Goal: Task Accomplishment & Management: Manage account settings

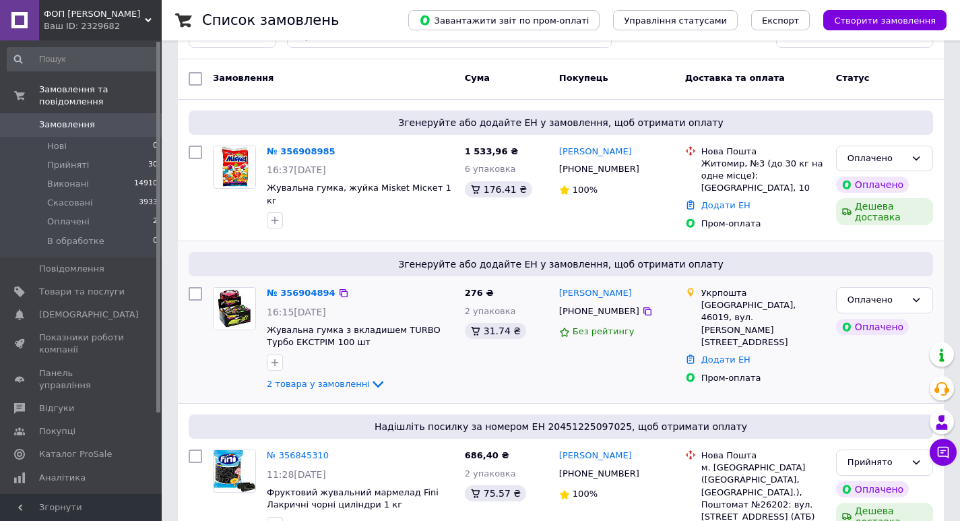
scroll to position [67, 0]
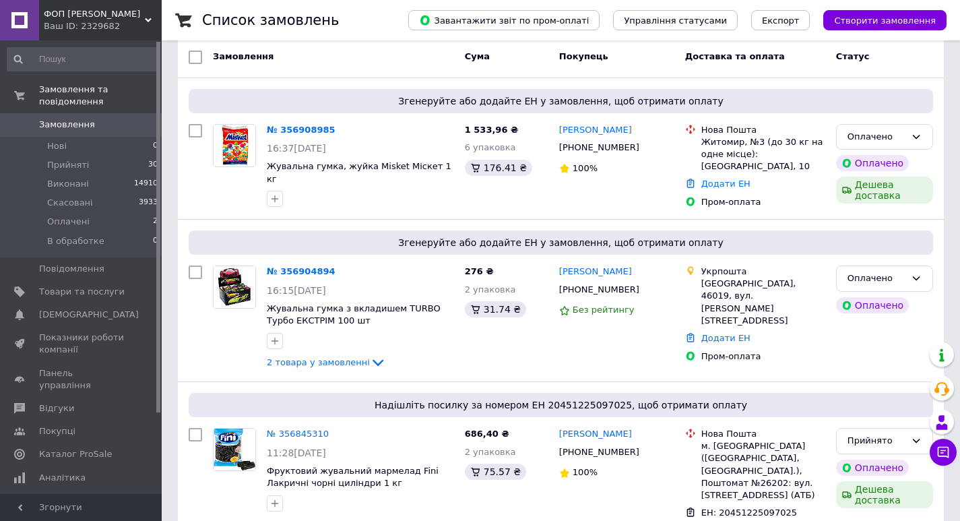
click at [296, 130] on link "№ 356908985" at bounding box center [301, 130] width 69 height 10
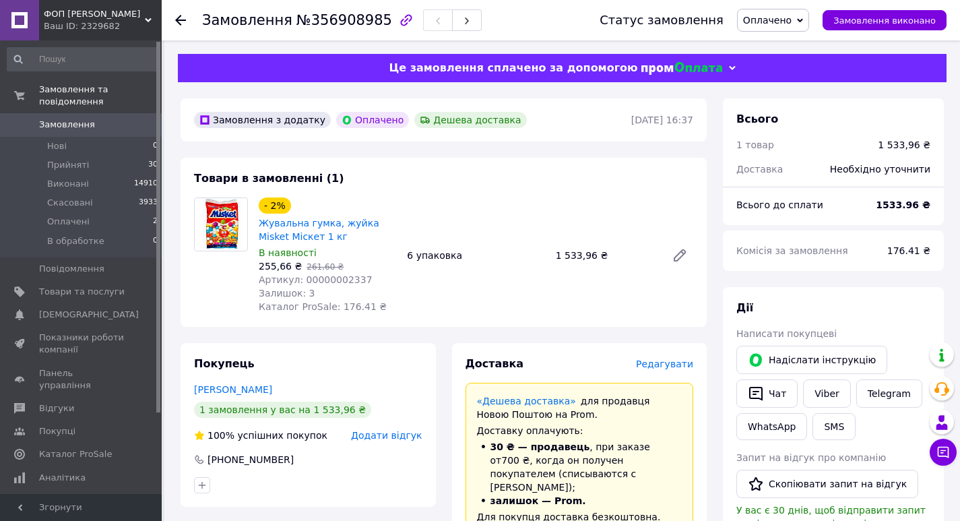
click at [791, 20] on span "Оплачено" at bounding box center [767, 20] width 48 height 11
click at [789, 42] on li "Прийнято" at bounding box center [772, 47] width 71 height 20
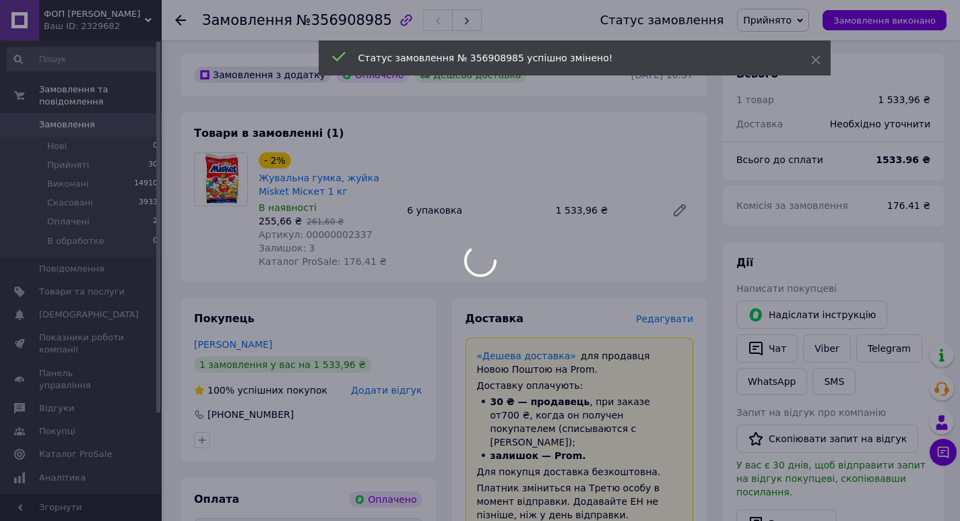
scroll to position [135, 0]
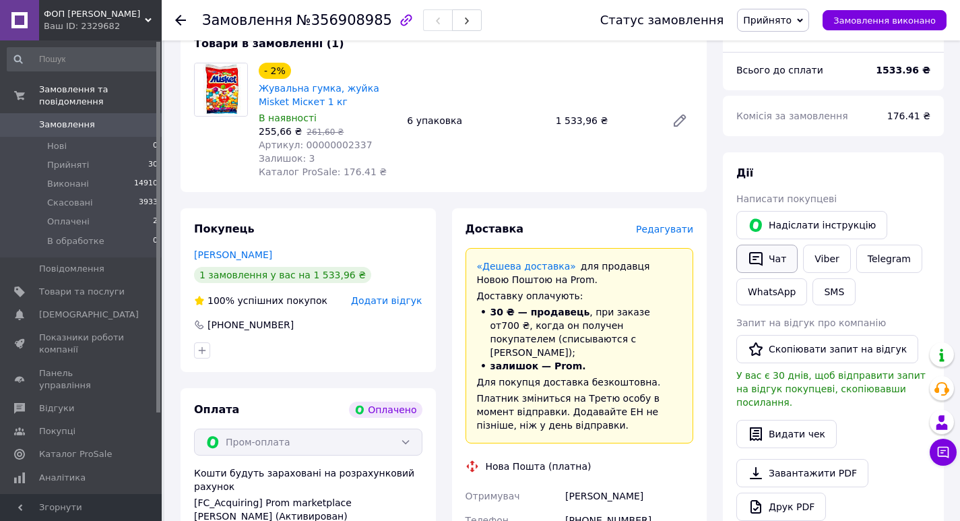
click at [774, 259] on button "Чат" at bounding box center [766, 258] width 61 height 28
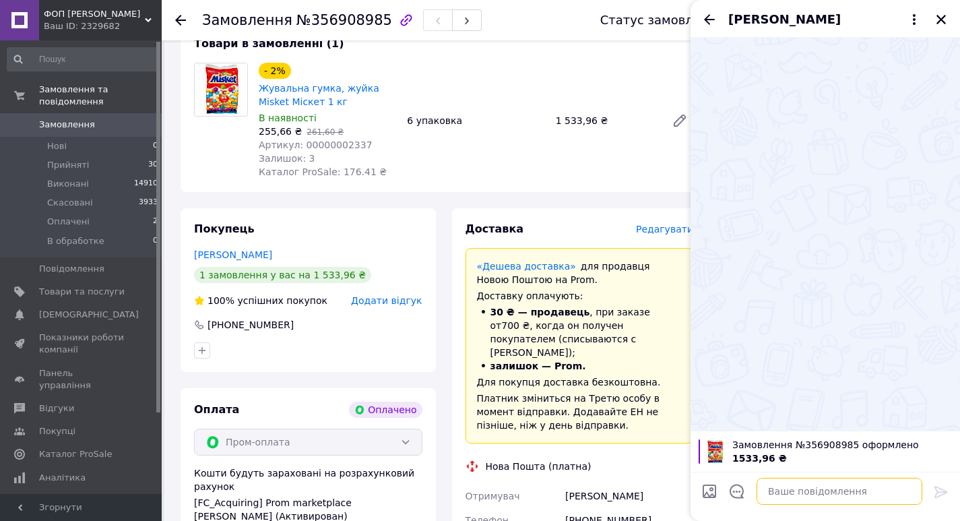
click at [774, 492] on textarea at bounding box center [839, 490] width 166 height 27
paste textarea "*LOR Ipsumdolor S.A. (CON Adipisc E.S.) Doeiusmo temporinc - Utlaboreetd / Magn…"
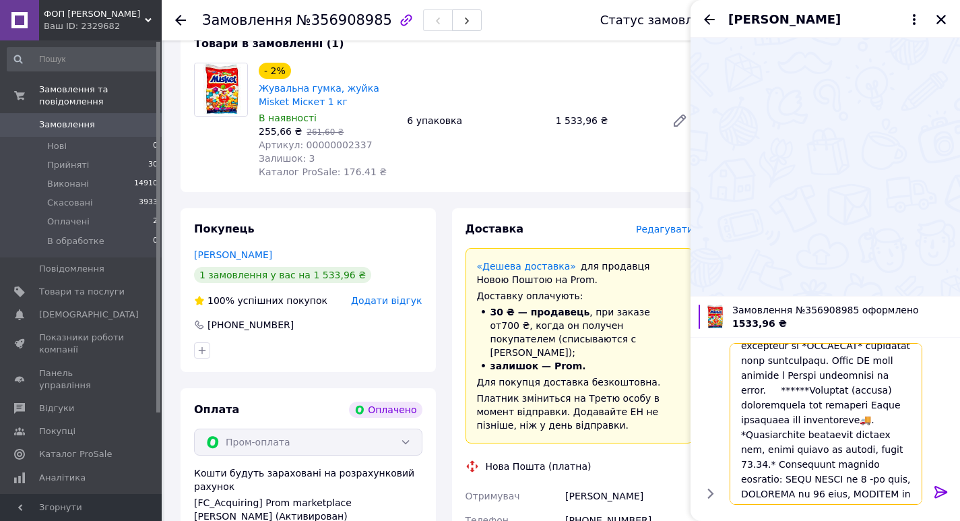
scroll to position [269, 0]
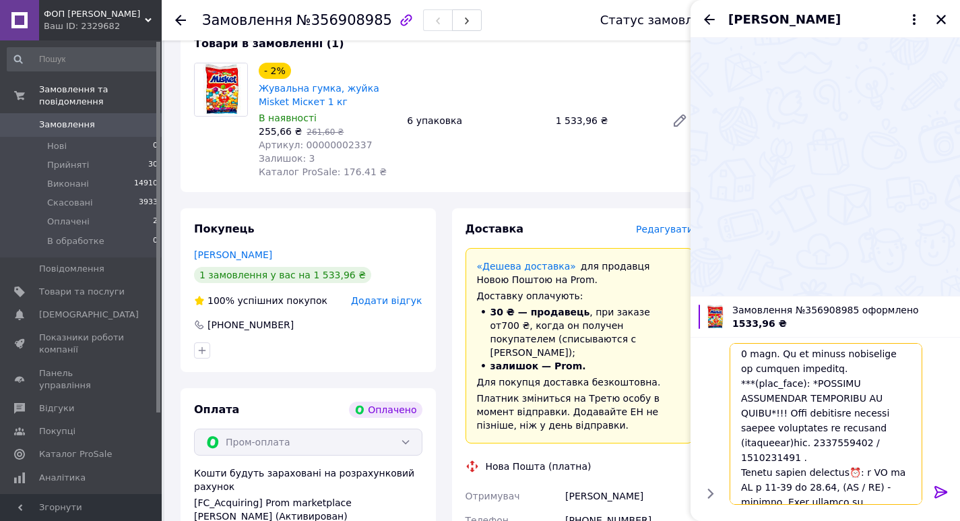
type textarea "*LOR Ipsumdolor S.A. (CON Adipisc E.S.) Doeiusmo temporinc - Utlaboreetd / Magn…"
click at [935, 488] on icon at bounding box center [940, 492] width 13 height 12
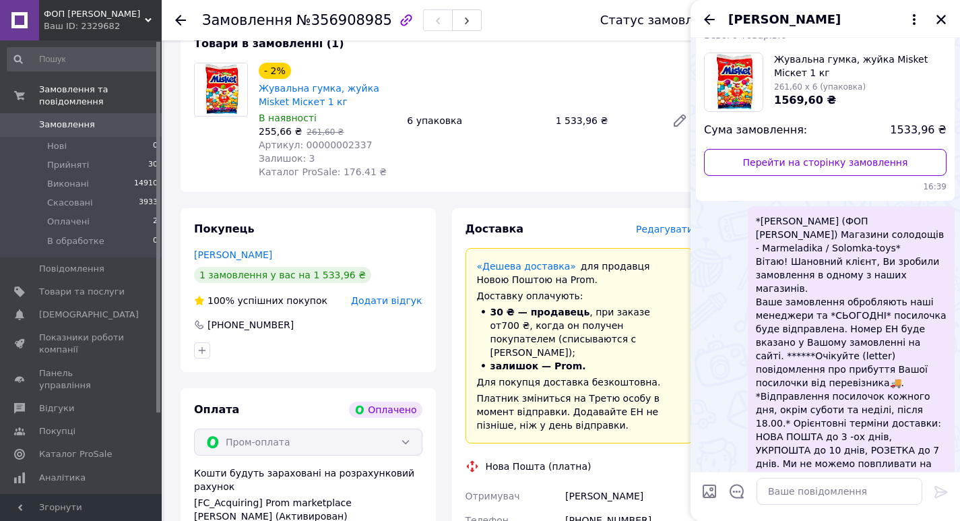
scroll to position [178, 0]
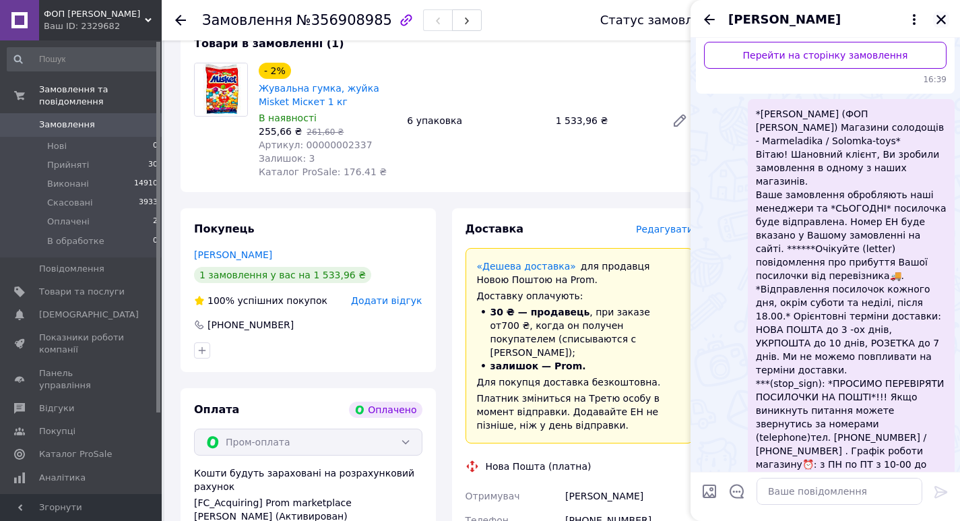
drag, startPoint x: 941, startPoint y: 22, endPoint x: 805, endPoint y: 30, distance: 136.3
click at [940, 22] on icon "Закрити" at bounding box center [941, 19] width 12 height 12
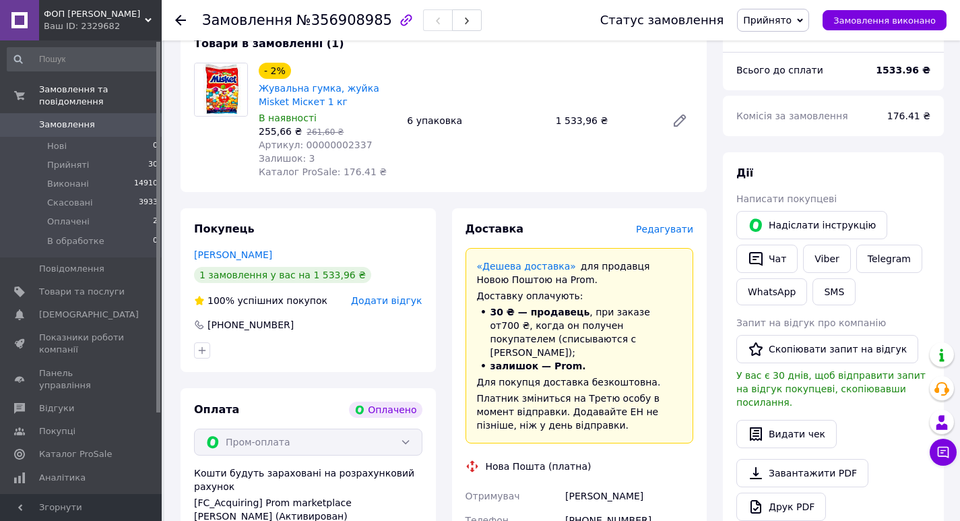
click at [182, 20] on use at bounding box center [180, 20] width 11 height 11
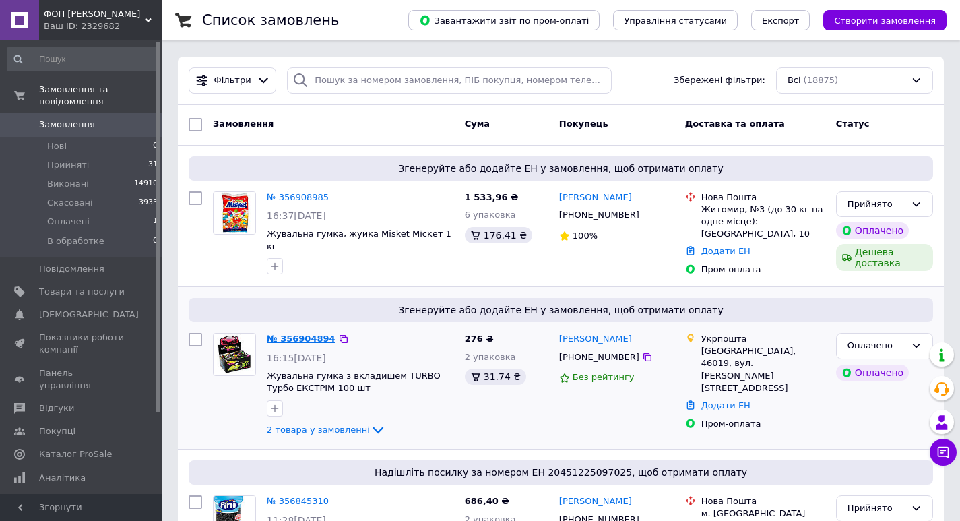
click at [295, 336] on link "№ 356904894" at bounding box center [301, 338] width 69 height 10
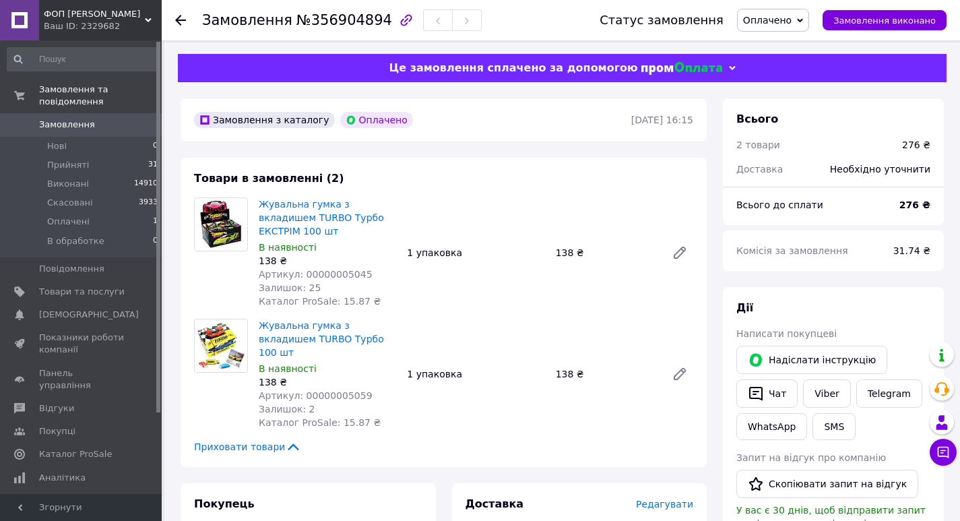
click at [791, 22] on span "Оплачено" at bounding box center [767, 20] width 48 height 11
click at [781, 46] on li "Прийнято" at bounding box center [772, 47] width 71 height 20
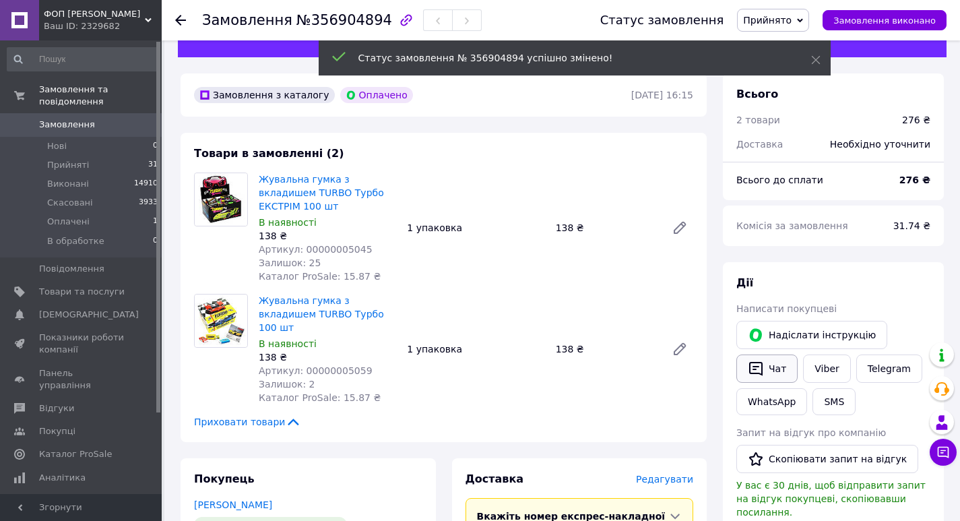
scroll to position [67, 0]
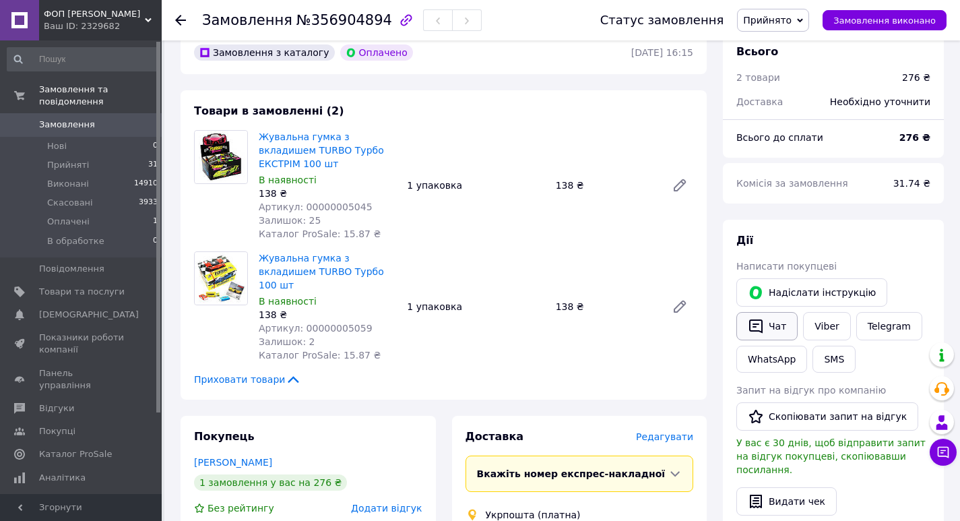
click at [772, 327] on button "Чат" at bounding box center [766, 326] width 61 height 28
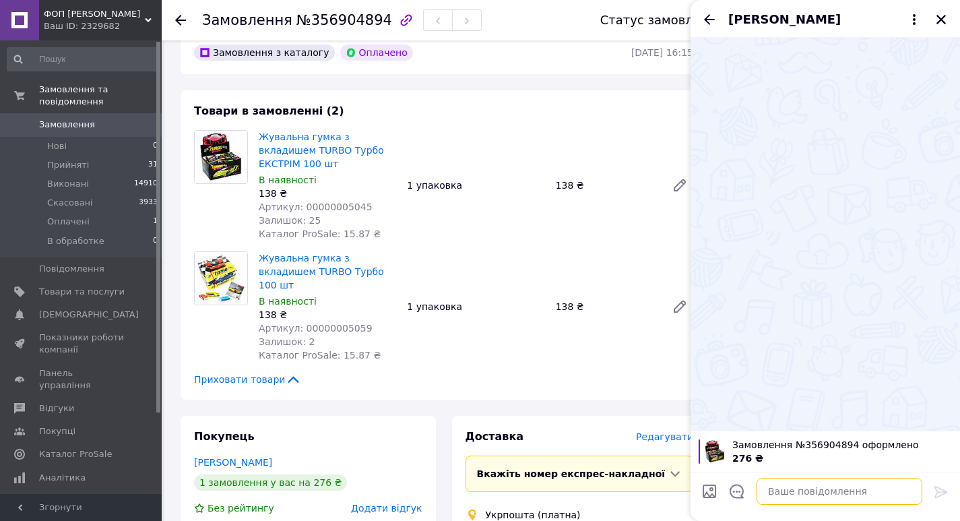
click at [777, 494] on textarea at bounding box center [839, 490] width 166 height 27
paste textarea "*LOR Ipsumdolor S.A. (CON Adipisc E.S.) Doeiusmo temporinc - Utlaboreetd / Magn…"
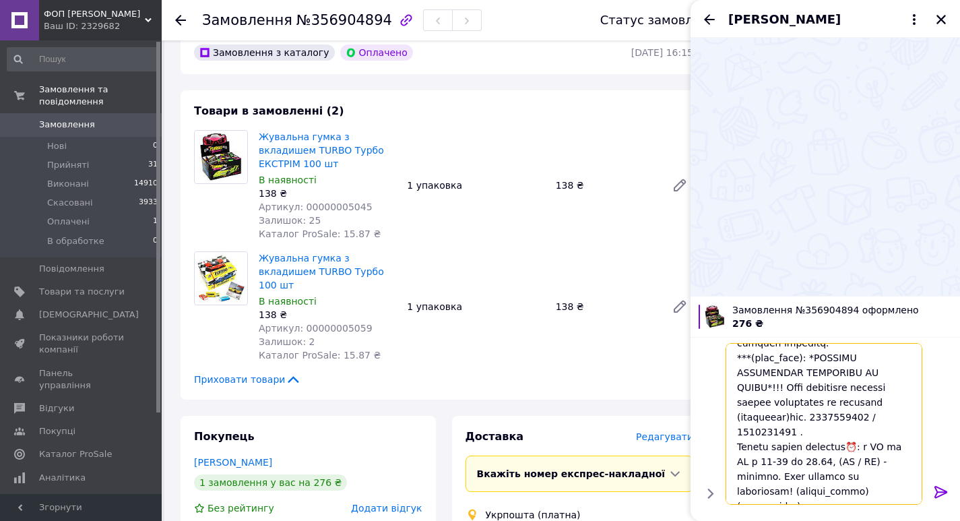
scroll to position [295, 0]
type textarea "*LOR Ipsumdolor S.A. (CON Adipisc E.S.) Doeiusmo temporinc - Utlaboreetd / Magn…"
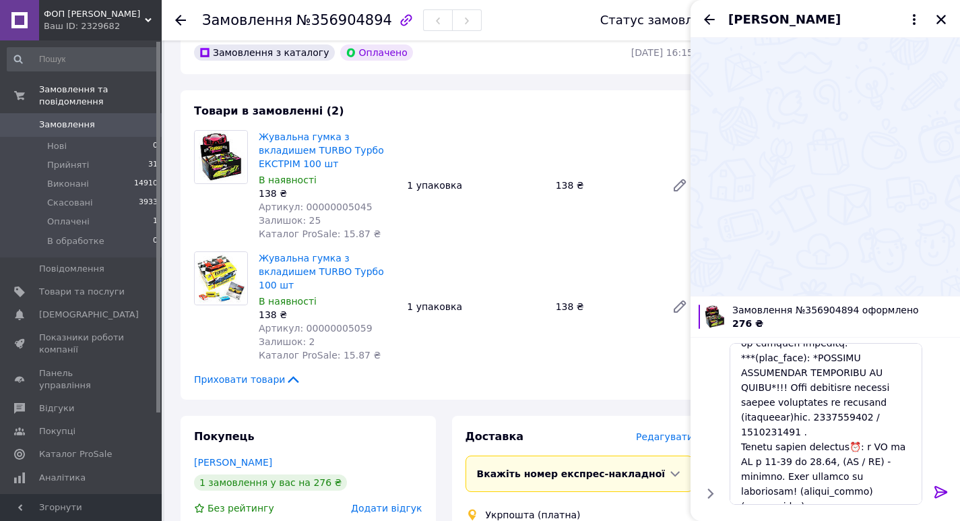
click at [937, 488] on icon at bounding box center [941, 492] width 16 height 16
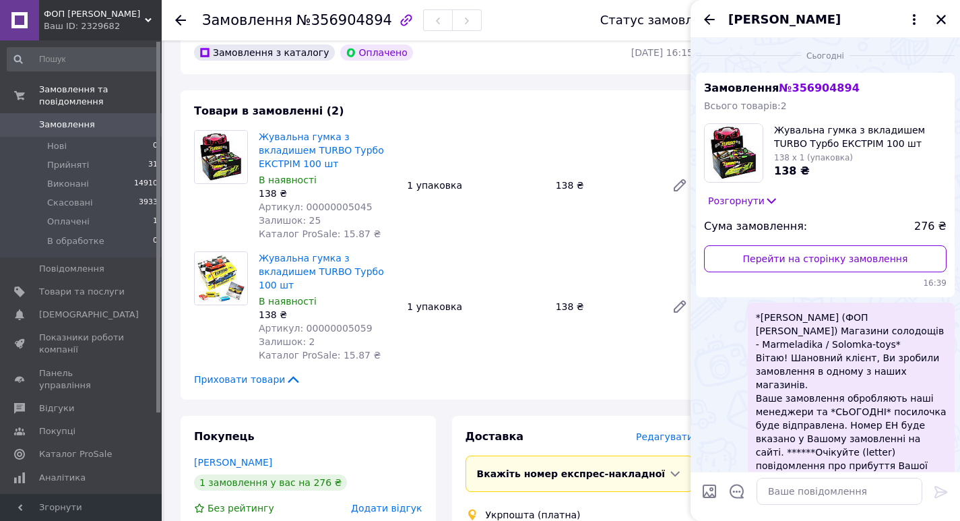
scroll to position [189, 0]
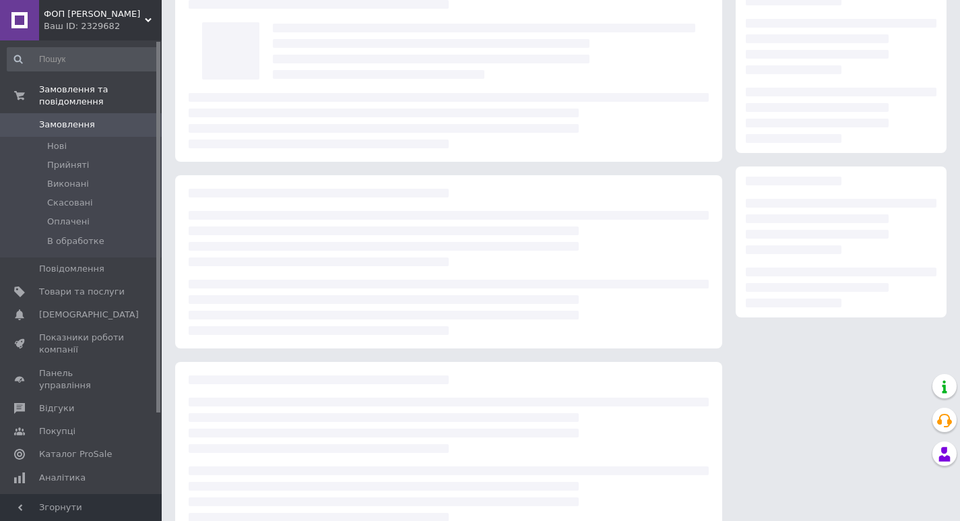
scroll to position [67, 0]
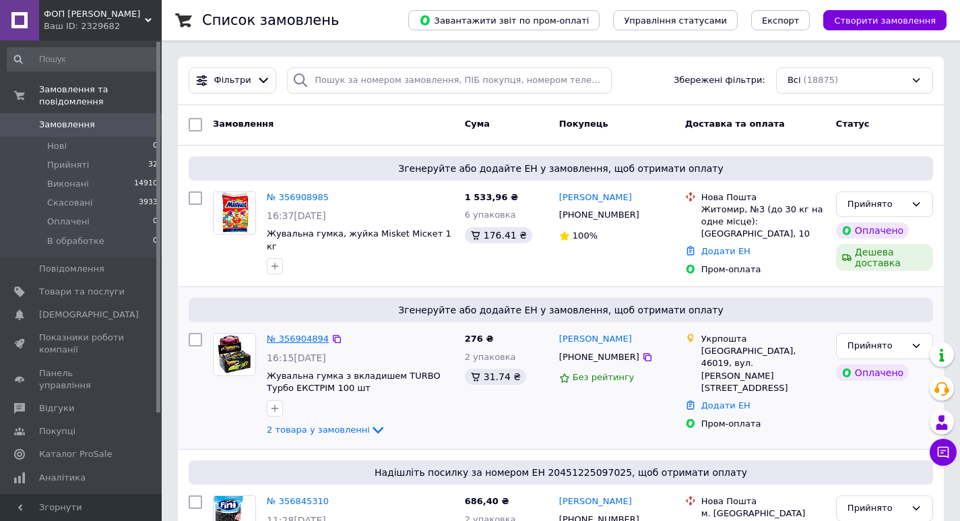
click at [294, 340] on link "№ 356904894" at bounding box center [298, 338] width 62 height 10
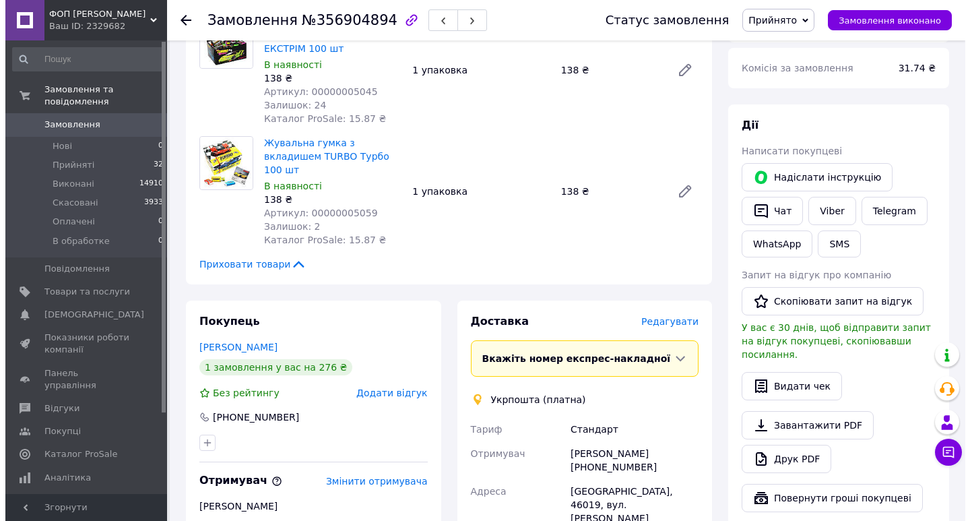
scroll to position [202, 0]
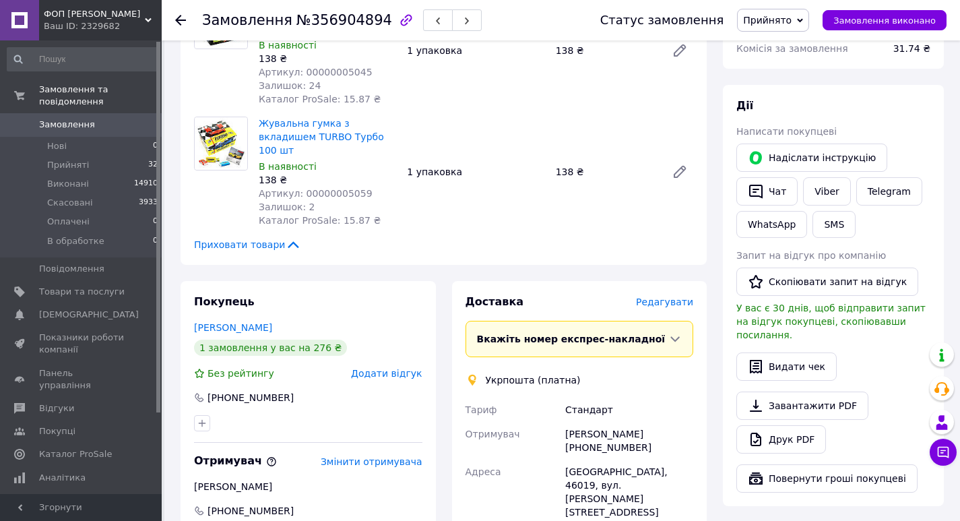
click at [663, 296] on span "Редагувати" at bounding box center [664, 301] width 57 height 11
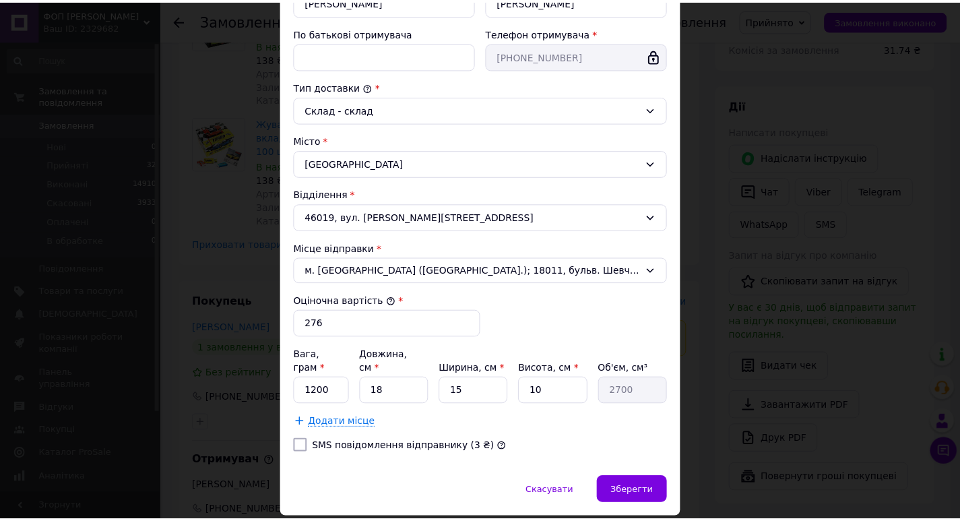
scroll to position [322, 0]
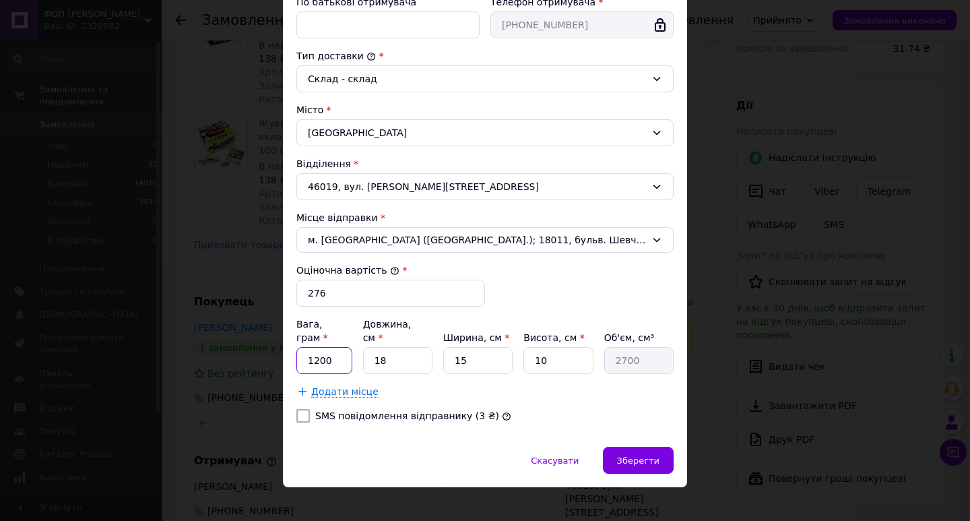
click at [331, 349] on input "1200" at bounding box center [324, 360] width 56 height 27
type input "1"
type input "150"
type input "15"
type input "2250"
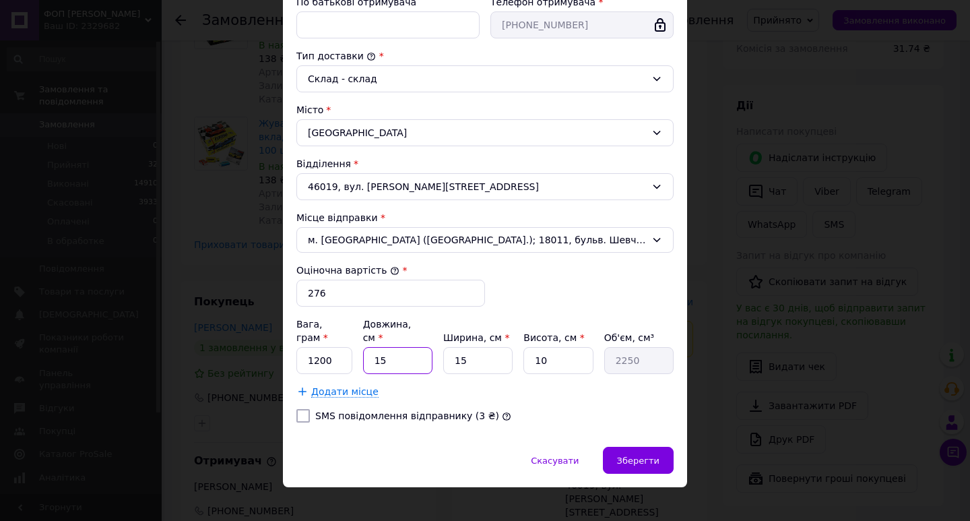
type input "15"
type input "1"
type input "150"
type input "12"
type input "1800"
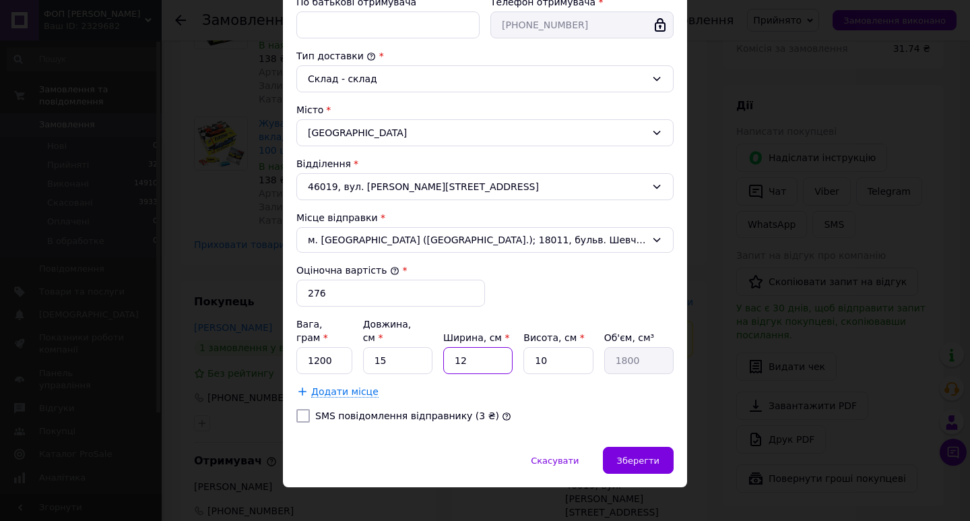
type input "12"
type input "1"
type input "180"
type input "17"
type input "3060"
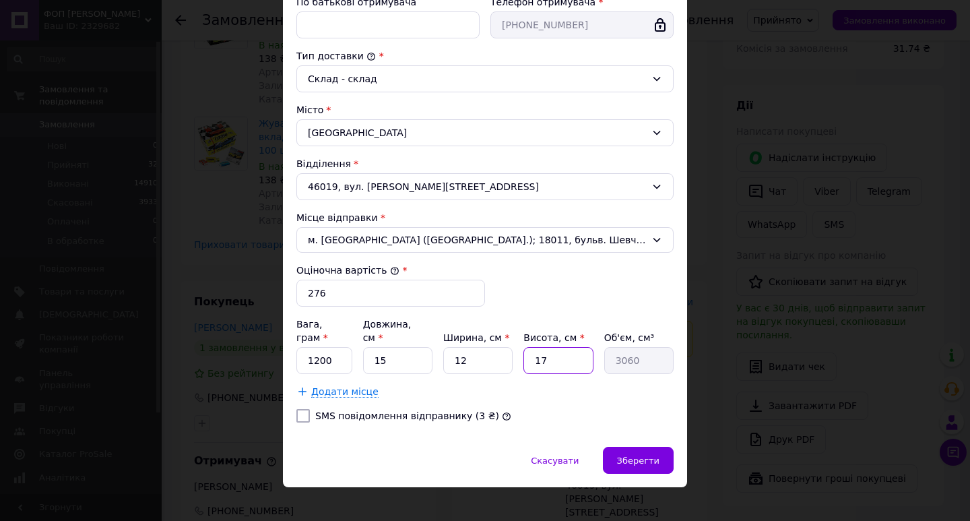
type input "17"
click at [339, 353] on input "1200" at bounding box center [324, 360] width 56 height 27
type input "1045"
click at [632, 455] on span "Зберегти" at bounding box center [638, 460] width 42 height 10
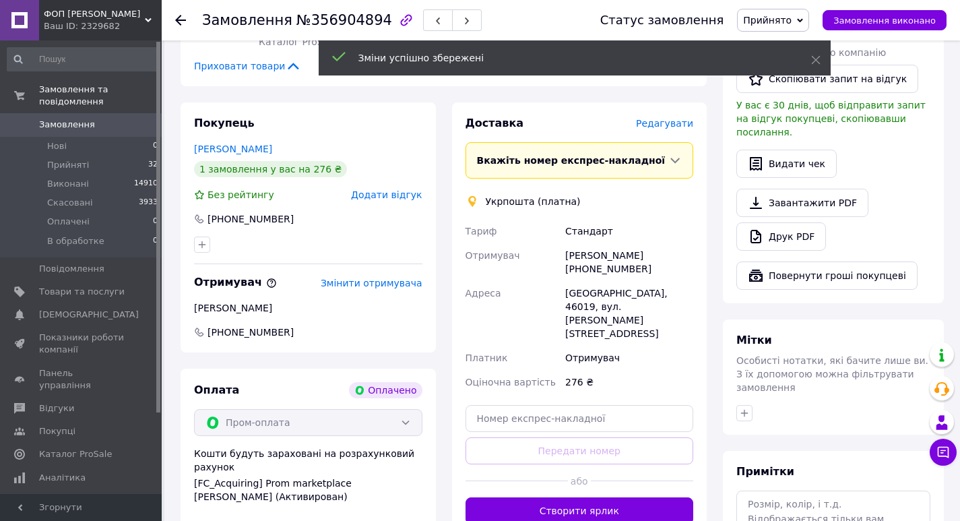
scroll to position [404, 0]
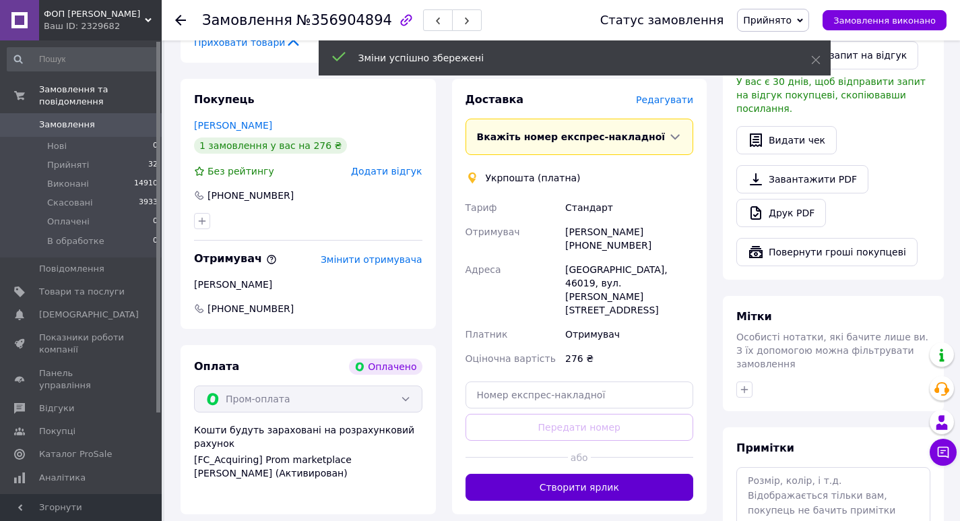
click at [553, 473] on button "Створити ярлик" at bounding box center [579, 486] width 228 height 27
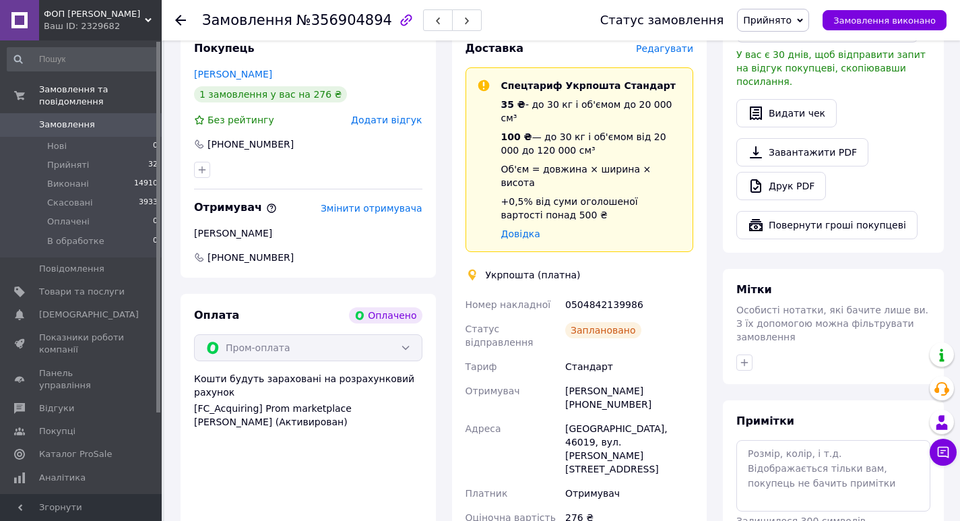
scroll to position [606, 0]
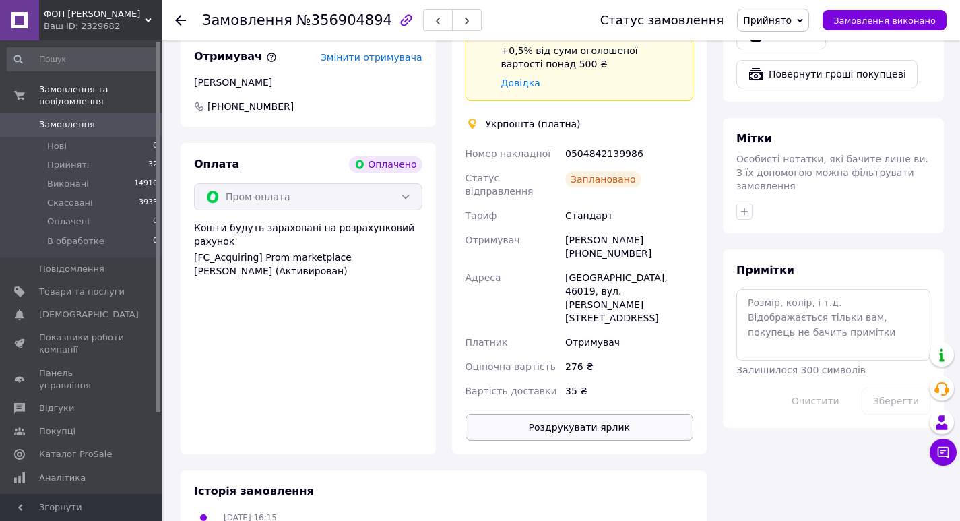
click at [556, 413] on button "Роздрукувати ярлик" at bounding box center [579, 426] width 228 height 27
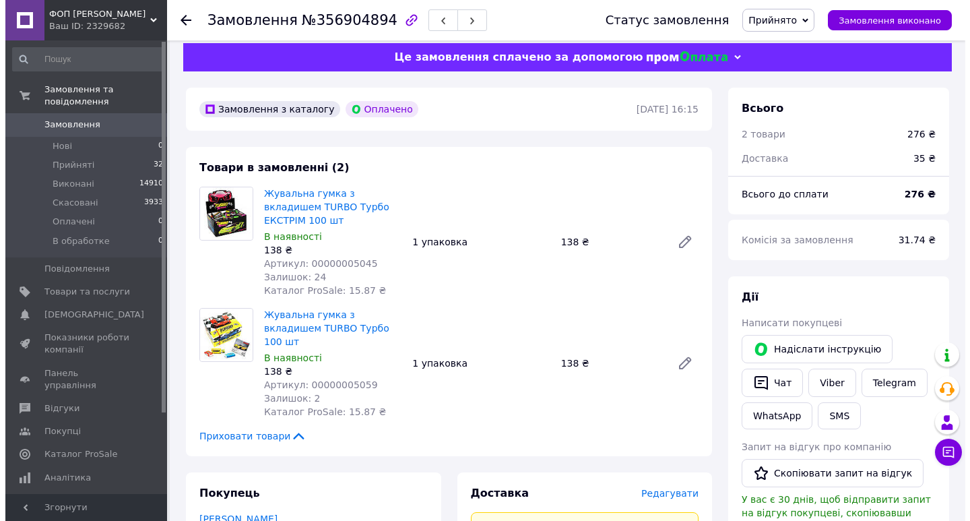
scroll to position [0, 0]
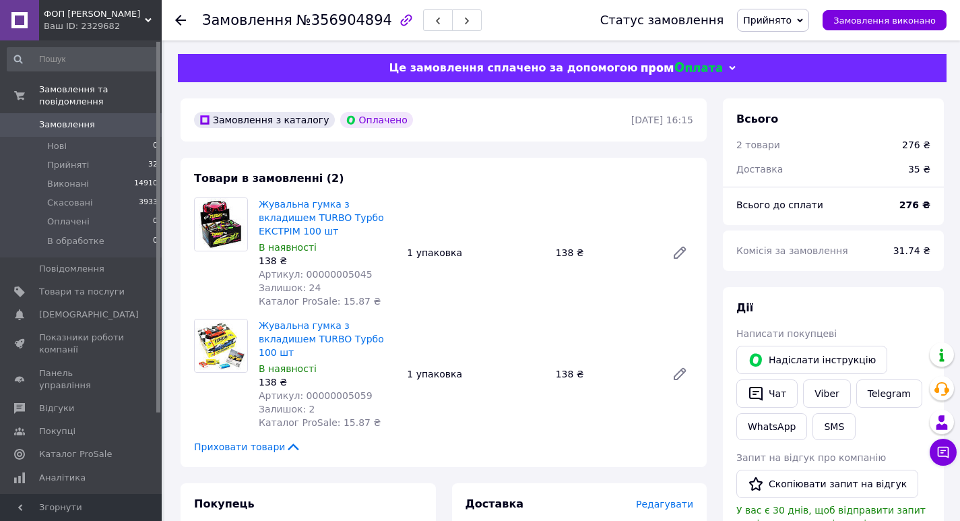
click at [180, 21] on use at bounding box center [180, 20] width 11 height 11
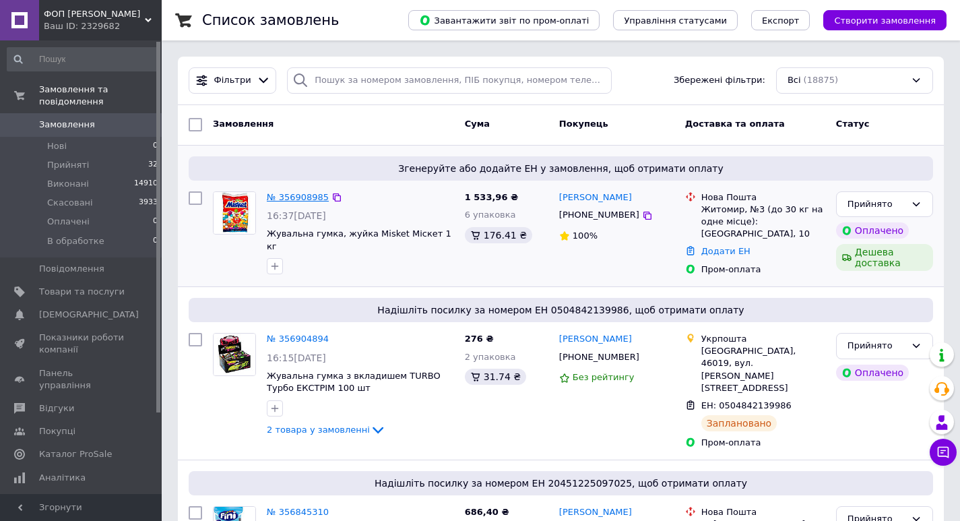
click at [294, 199] on link "№ 356908985" at bounding box center [298, 197] width 62 height 10
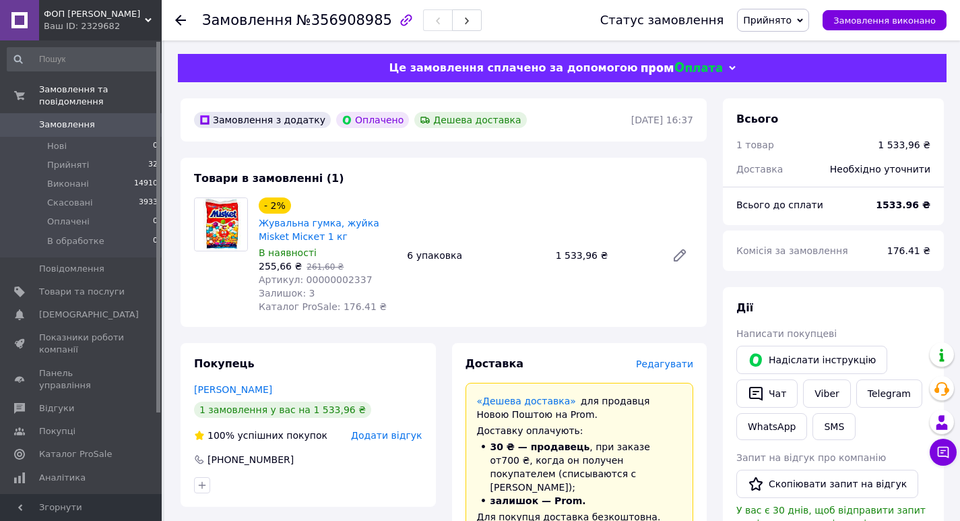
click at [667, 365] on span "Редагувати" at bounding box center [664, 363] width 57 height 11
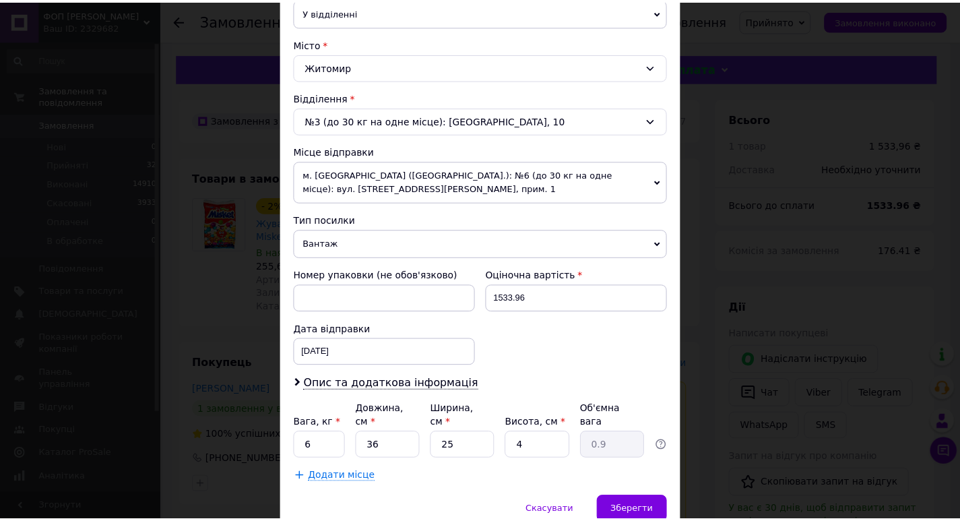
scroll to position [387, 0]
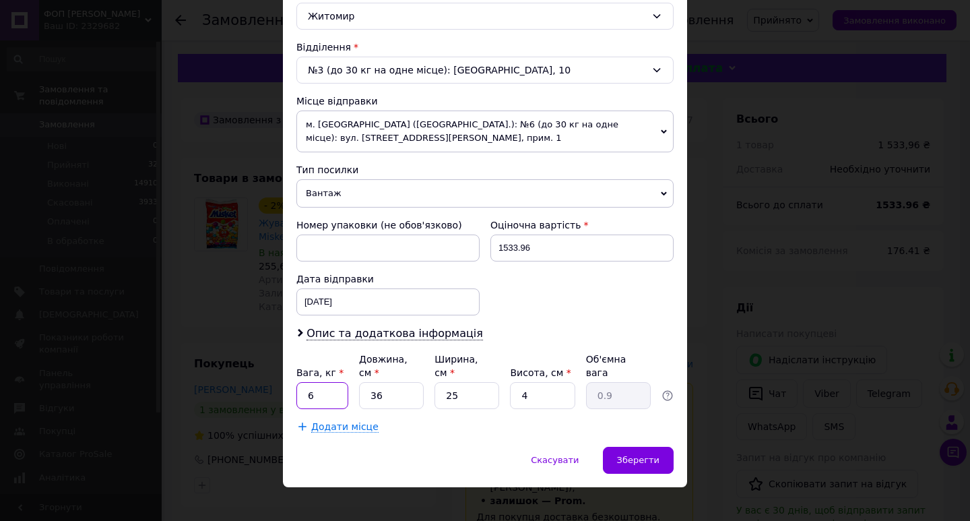
click at [326, 385] on input "6" at bounding box center [322, 395] width 52 height 27
click at [326, 385] on input "6.3" at bounding box center [322, 395] width 52 height 27
type input "6.5"
type input "3"
type input "0.1"
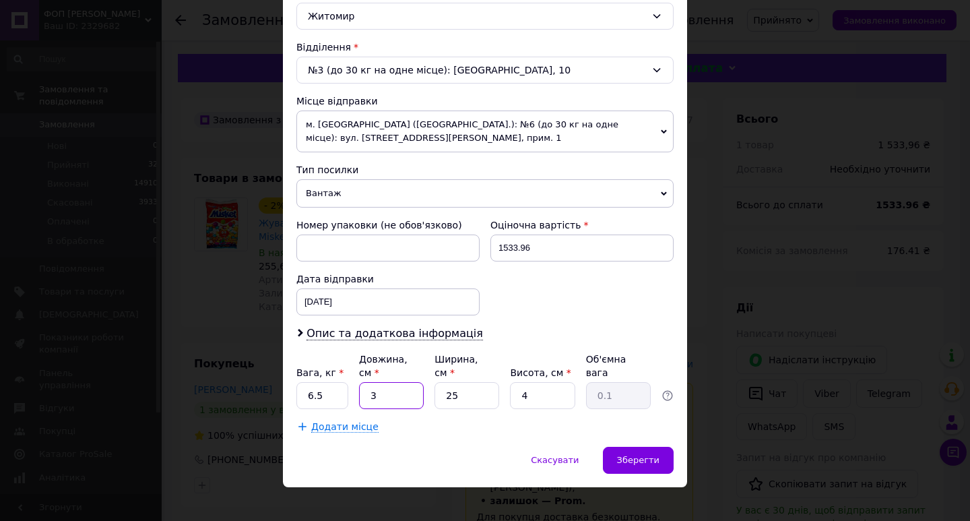
type input "34"
type input "0.85"
type input "34"
type input "3"
type input "0.1"
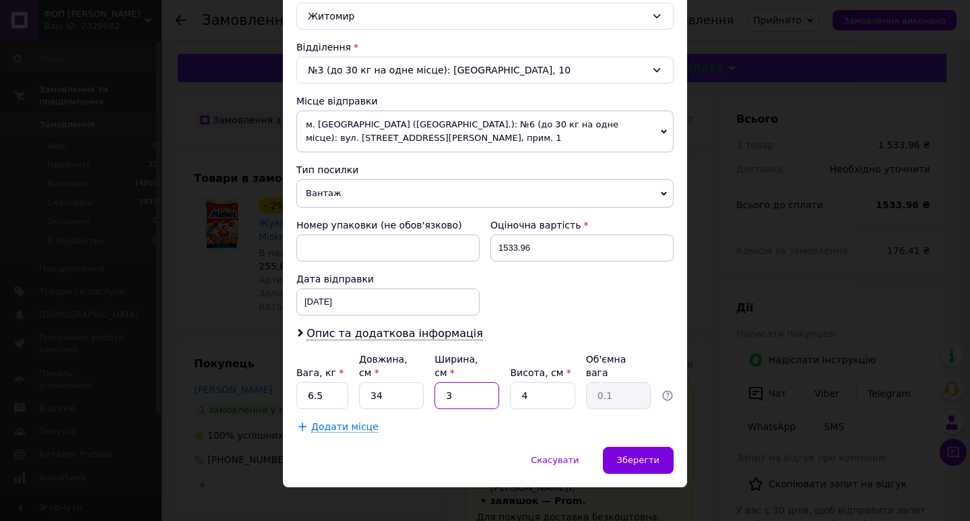
type input "30"
type input "1.02"
type input "30"
type input "1"
type input "0.26"
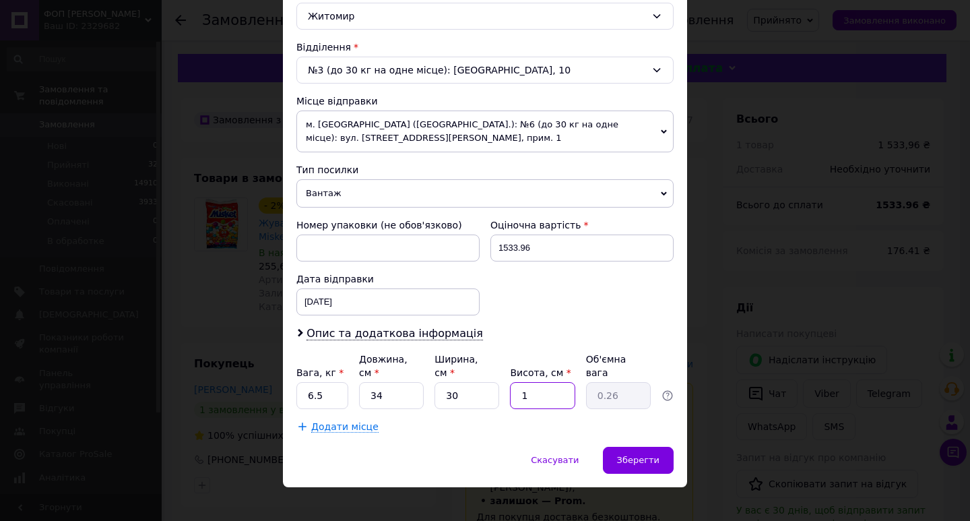
type input "15"
type input "3.83"
type input "15"
click at [631, 455] on span "Зберегти" at bounding box center [638, 460] width 42 height 10
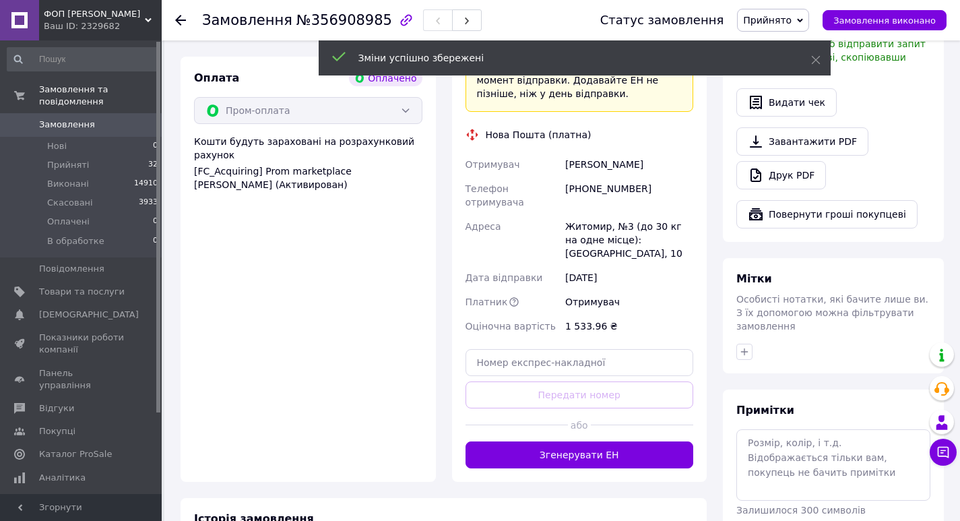
scroll to position [471, 0]
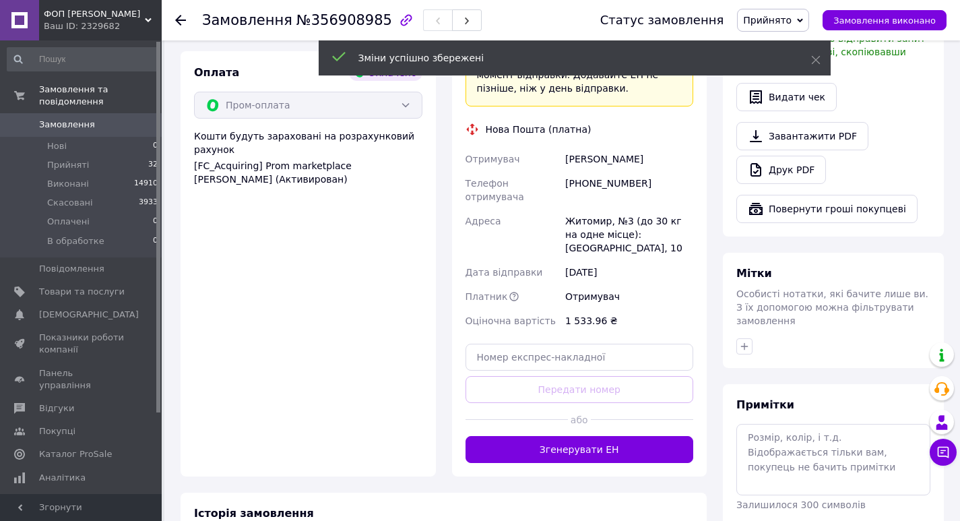
click at [595, 436] on button "Згенерувати ЕН" at bounding box center [579, 449] width 228 height 27
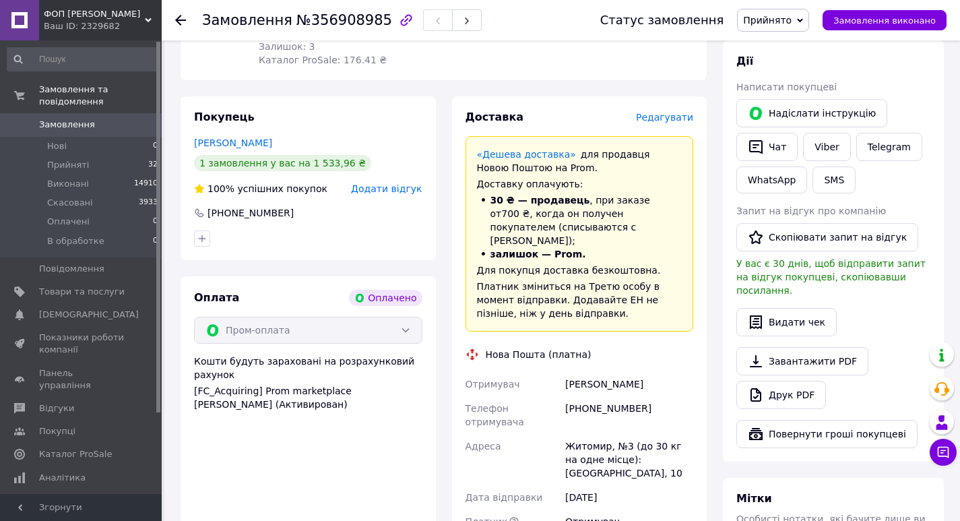
scroll to position [202, 0]
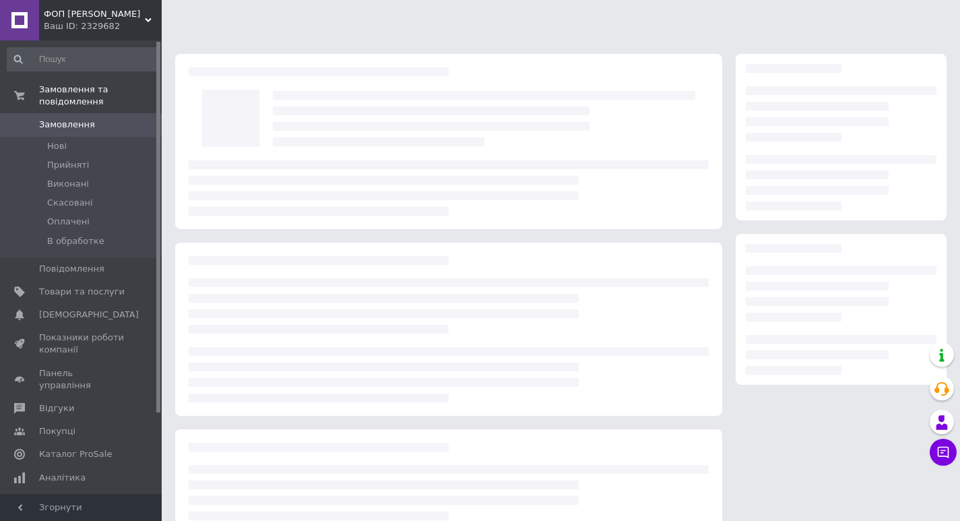
scroll to position [95, 0]
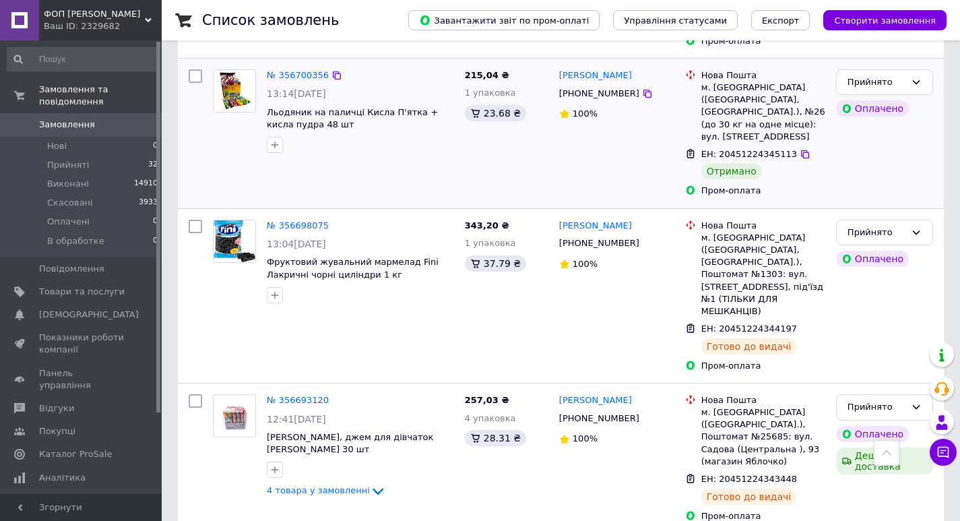
scroll to position [808, 0]
